Goal: Ask a question: Seek information or help from site administrators or community

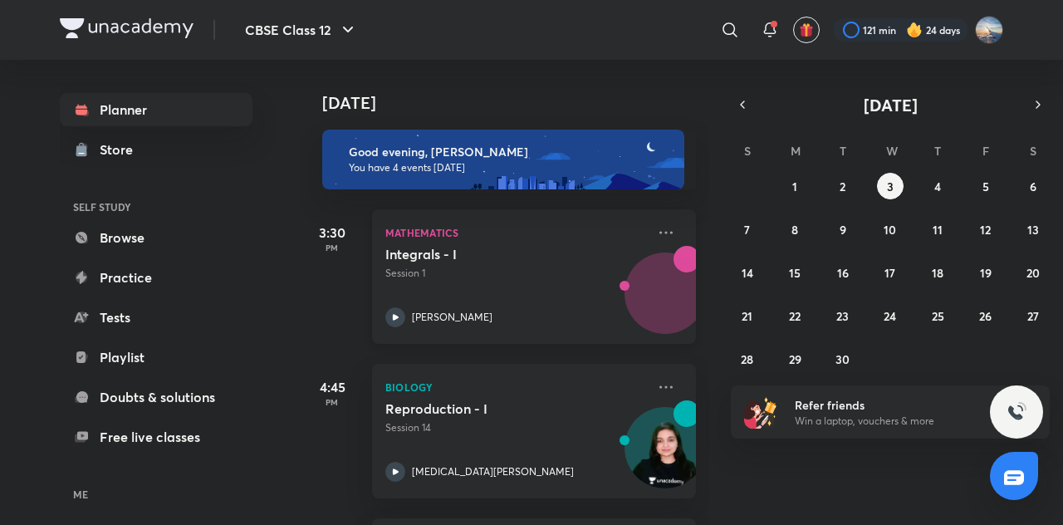
scroll to position [308, 0]
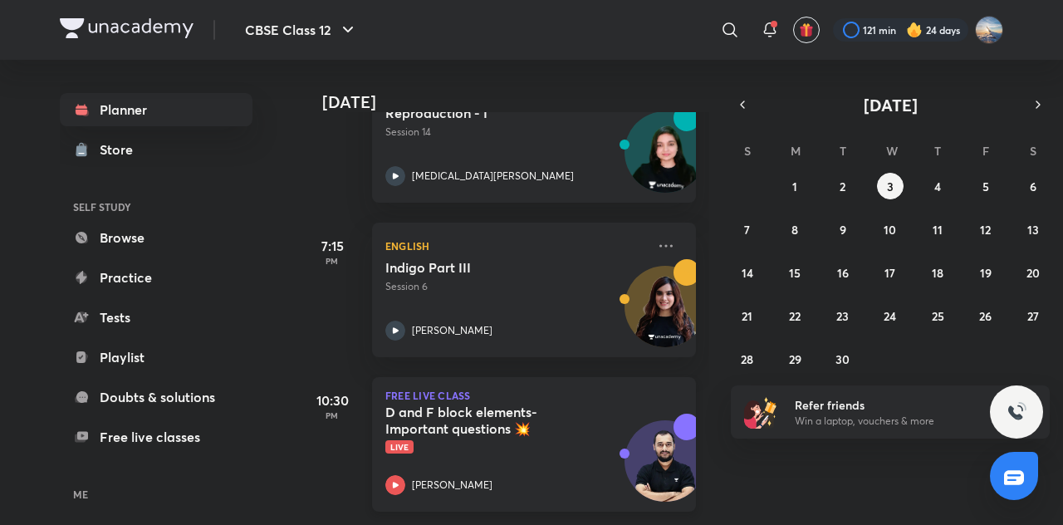
click at [550, 412] on h5 "D and F block elements- Important questions 💥" at bounding box center [488, 419] width 207 height 33
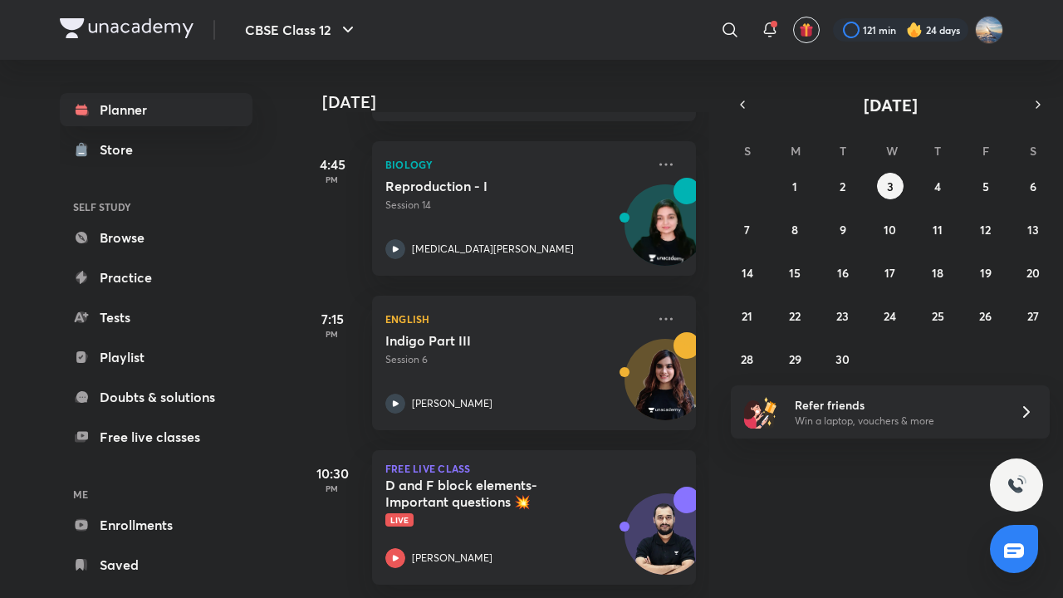
scroll to position [235, 0]
